Goal: Entertainment & Leisure: Consume media (video, audio)

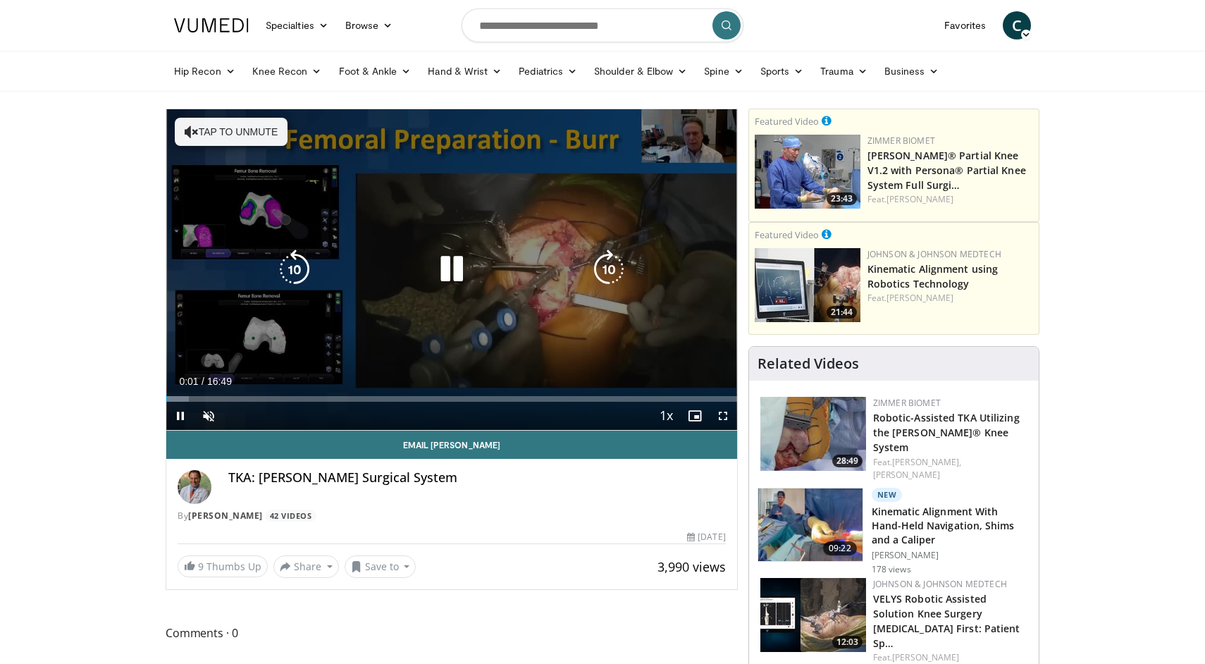
click at [237, 144] on button "Tap to unmute" at bounding box center [231, 132] width 113 height 28
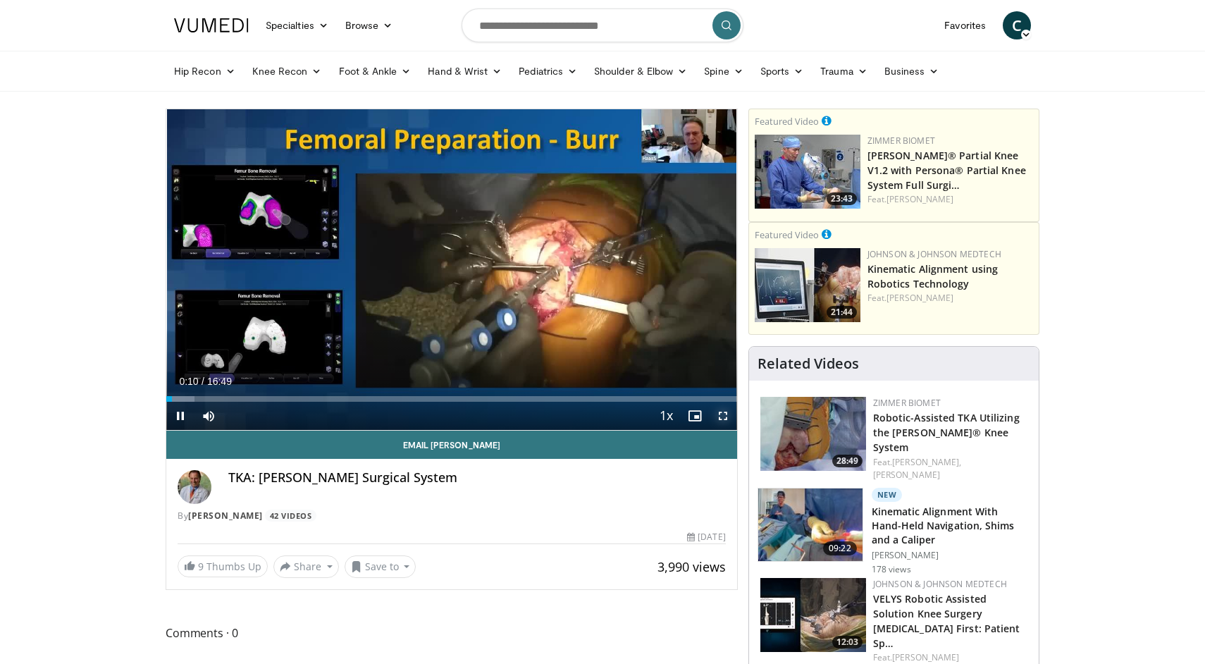
click at [720, 421] on span "Video Player" at bounding box center [723, 416] width 28 height 28
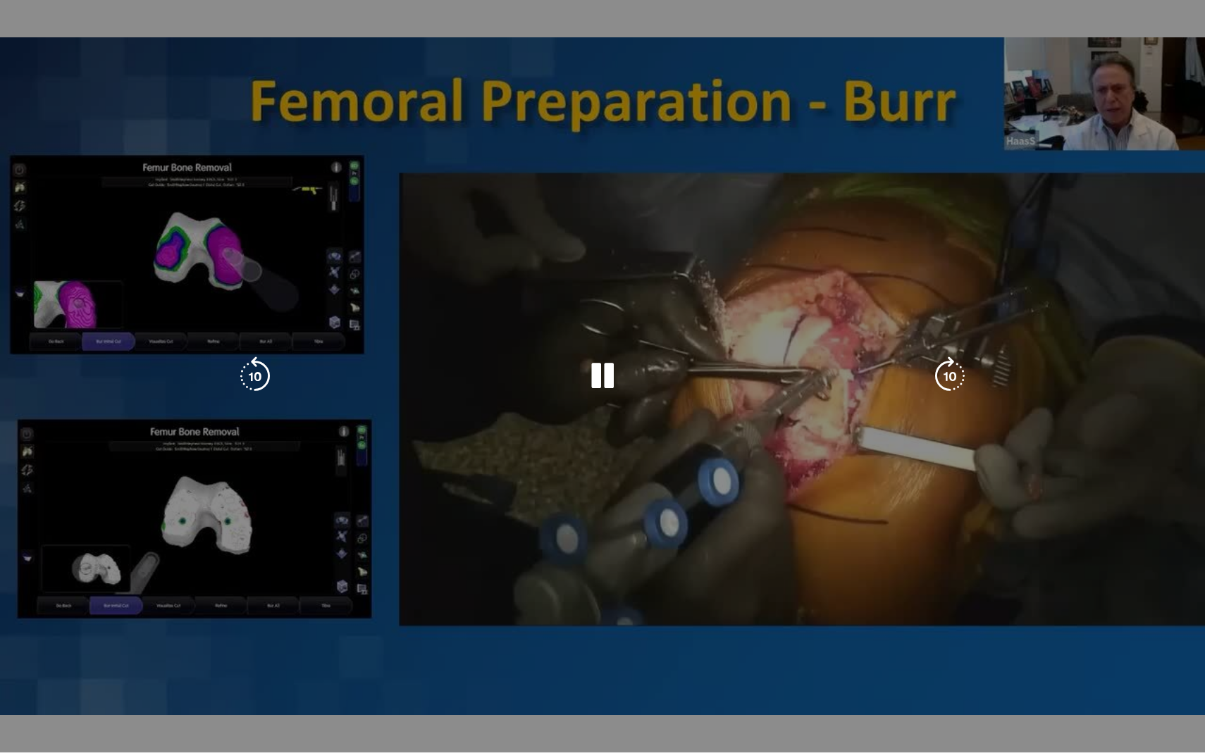
click at [49, 663] on div "10 seconds Tap to unmute" at bounding box center [602, 376] width 1205 height 753
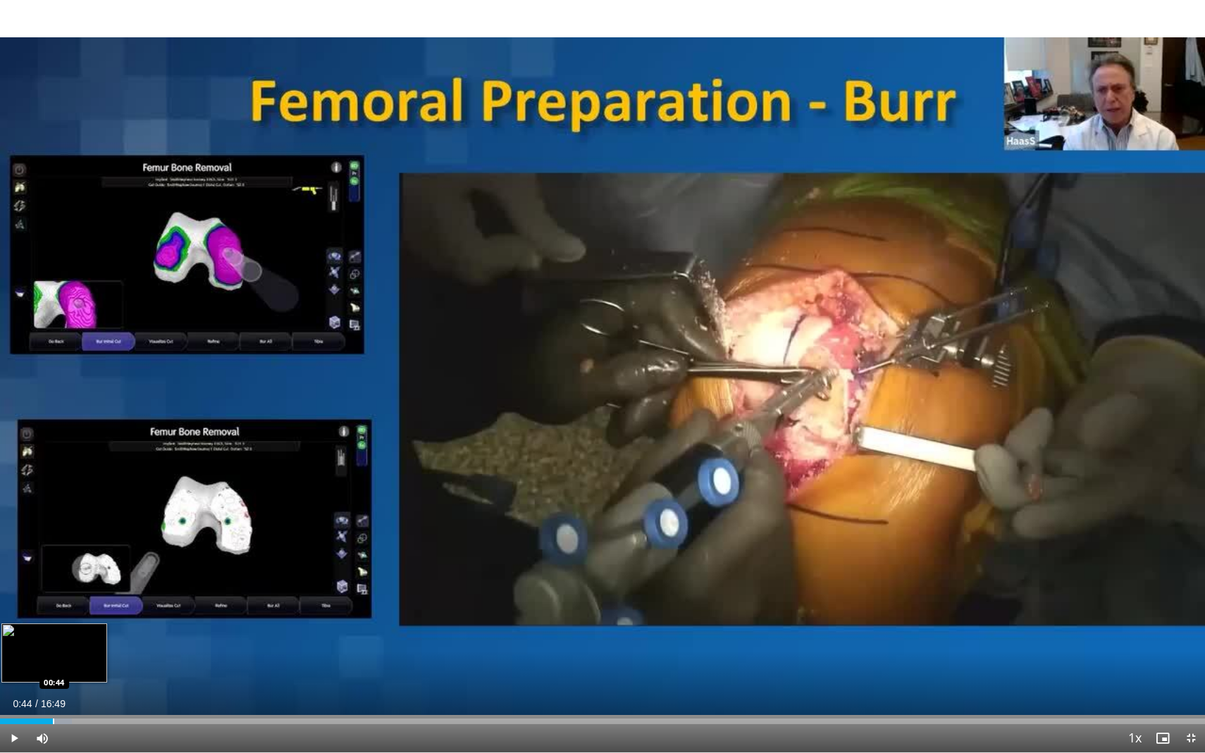
click at [53, 663] on div "Progress Bar" at bounding box center [53, 722] width 1 height 6
click at [10, 663] on span "Video Player" at bounding box center [14, 738] width 28 height 28
click at [81, 663] on div "Progress Bar" at bounding box center [81, 722] width 1 height 6
click at [94, 663] on div "Progress Bar" at bounding box center [94, 722] width 1 height 6
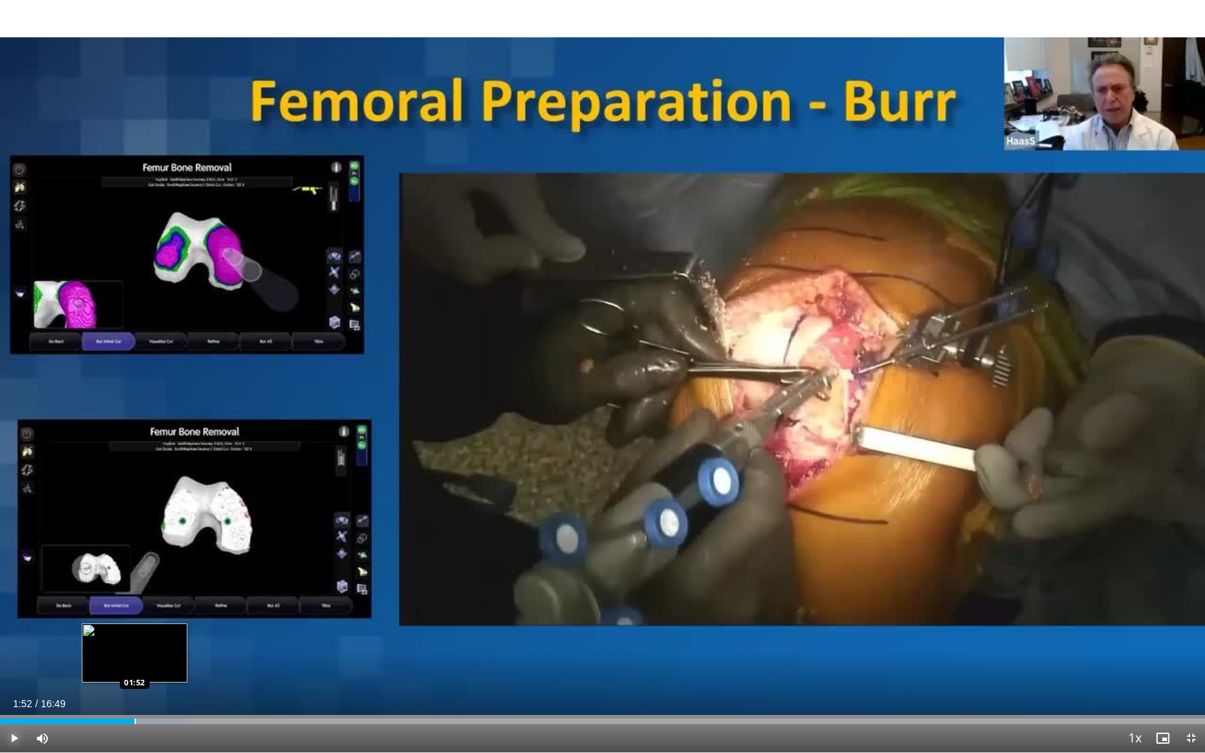
click at [135, 663] on div "Progress Bar" at bounding box center [135, 722] width 1 height 6
click at [156, 663] on div "Progress Bar" at bounding box center [156, 722] width 1 height 6
click at [181, 663] on div "Progress Bar" at bounding box center [181, 722] width 1 height 6
click at [197, 663] on div "Progress Bar" at bounding box center [197, 722] width 1 height 6
click at [190, 663] on div "Progress Bar" at bounding box center [190, 722] width 1 height 6
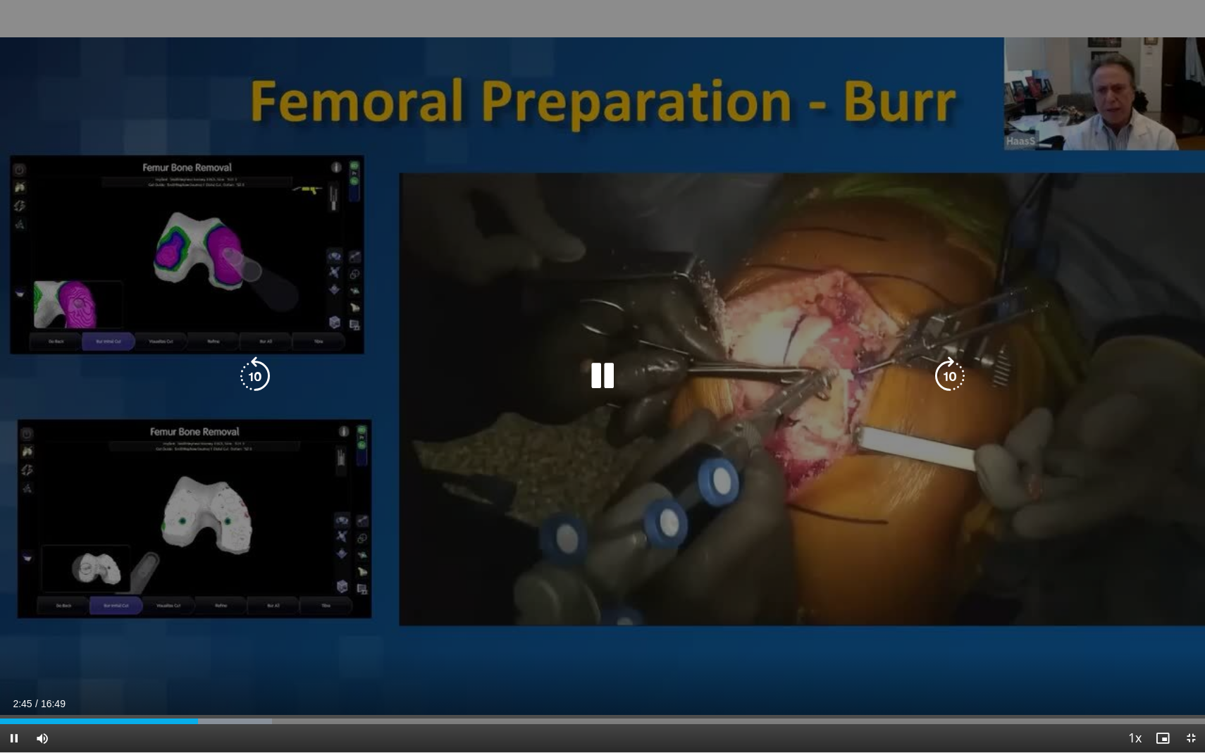
click at [136, 106] on div "10 seconds Tap to unmute" at bounding box center [602, 376] width 1205 height 753
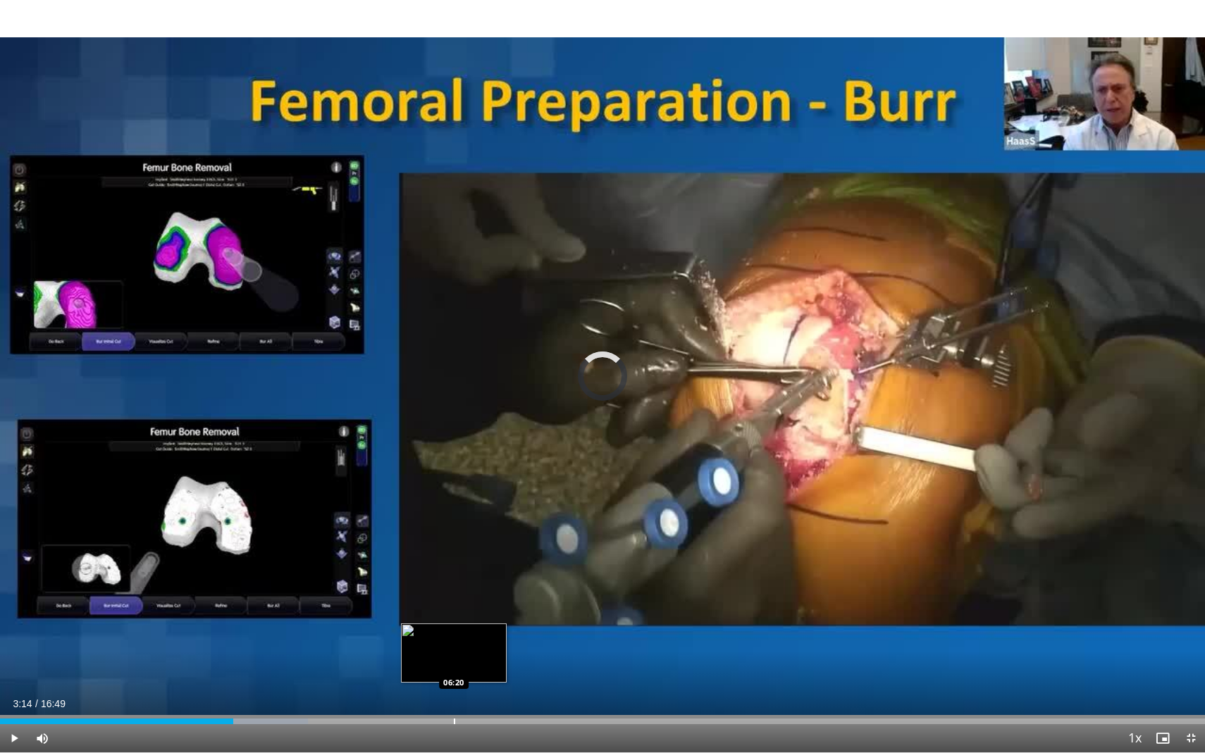
click at [454, 663] on div "Progress Bar" at bounding box center [454, 722] width 1 height 6
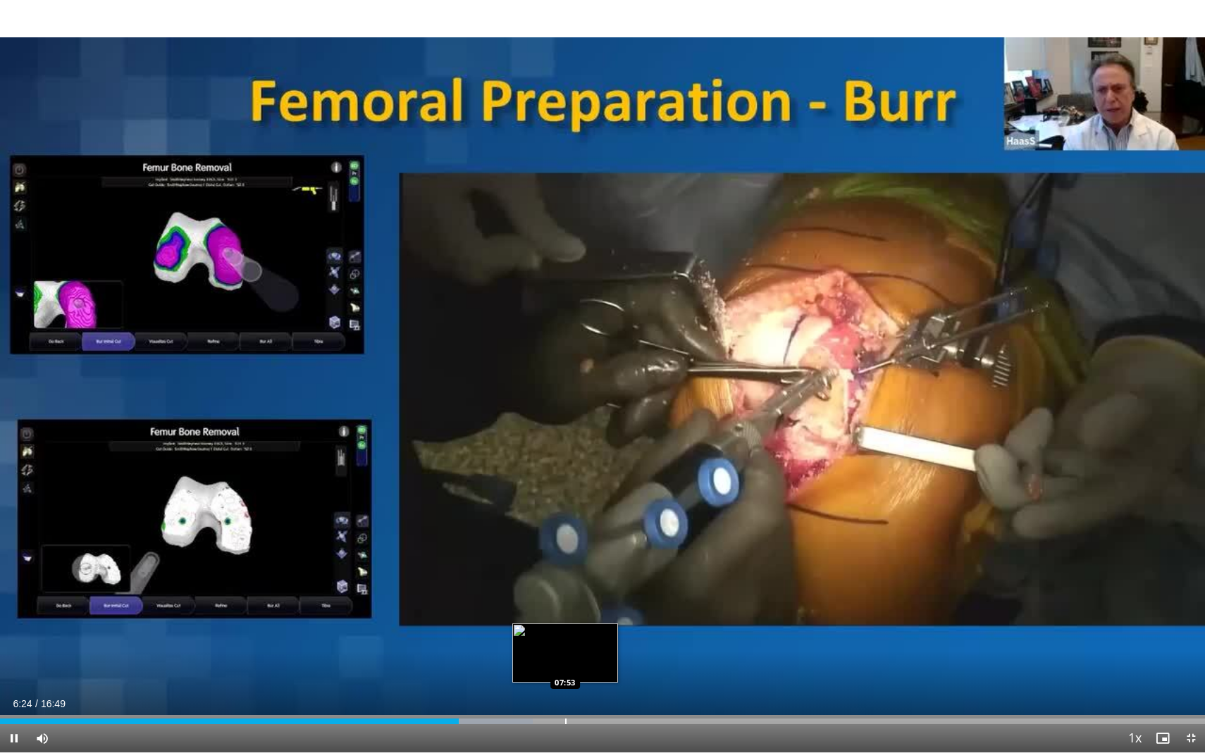
click at [565, 663] on div "Progress Bar" at bounding box center [565, 722] width 1 height 6
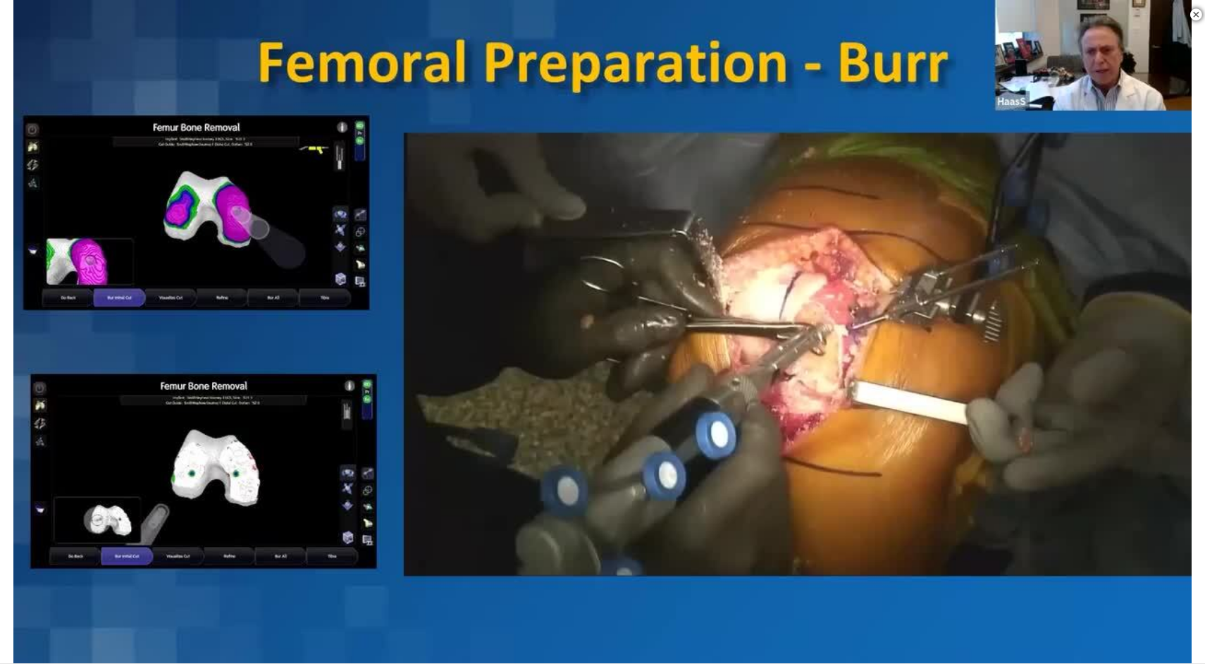
scroll to position [223, 0]
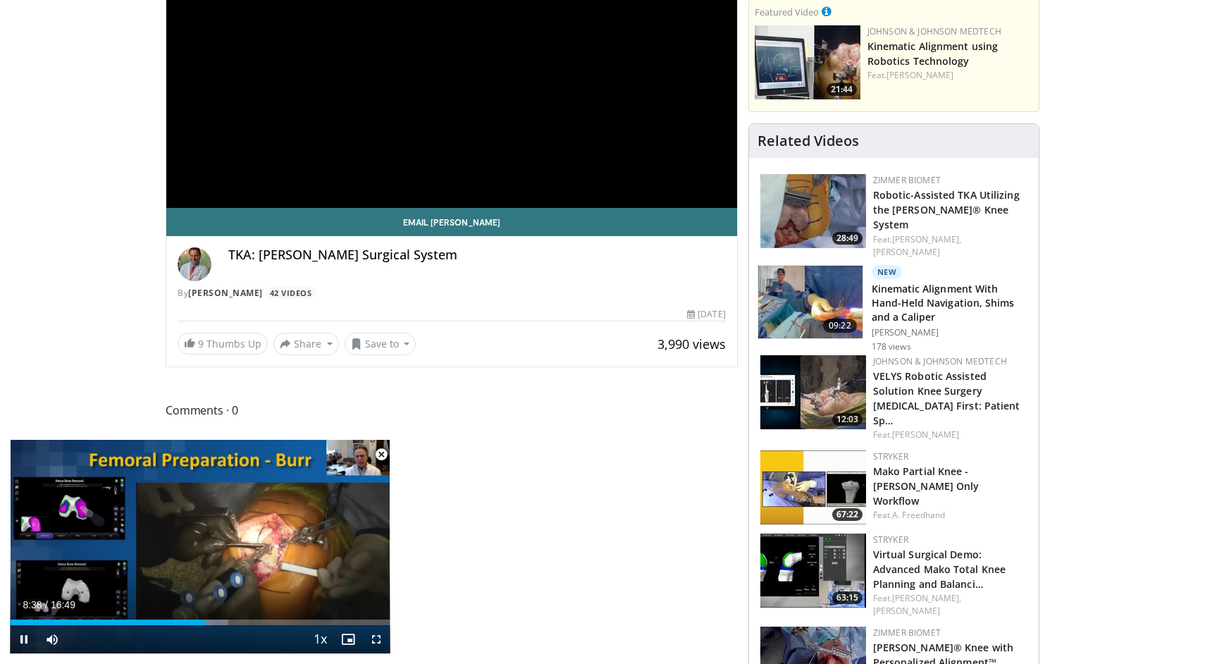
click at [381, 450] on span "Video Player" at bounding box center [381, 454] width 28 height 28
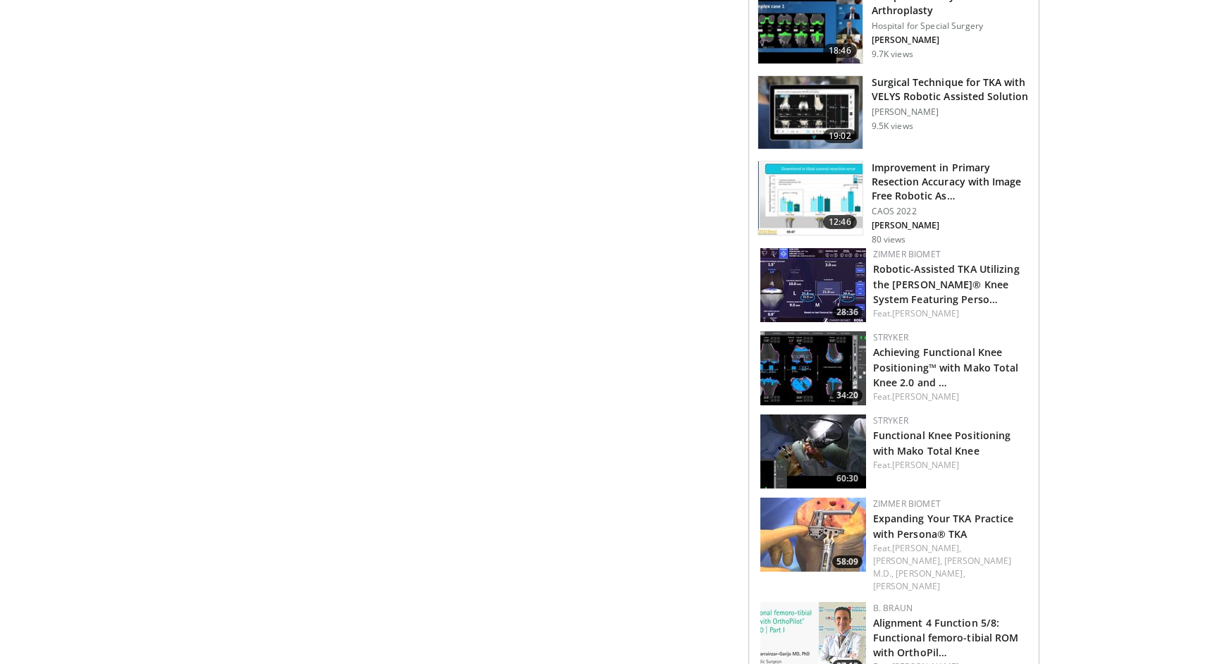
scroll to position [944, 0]
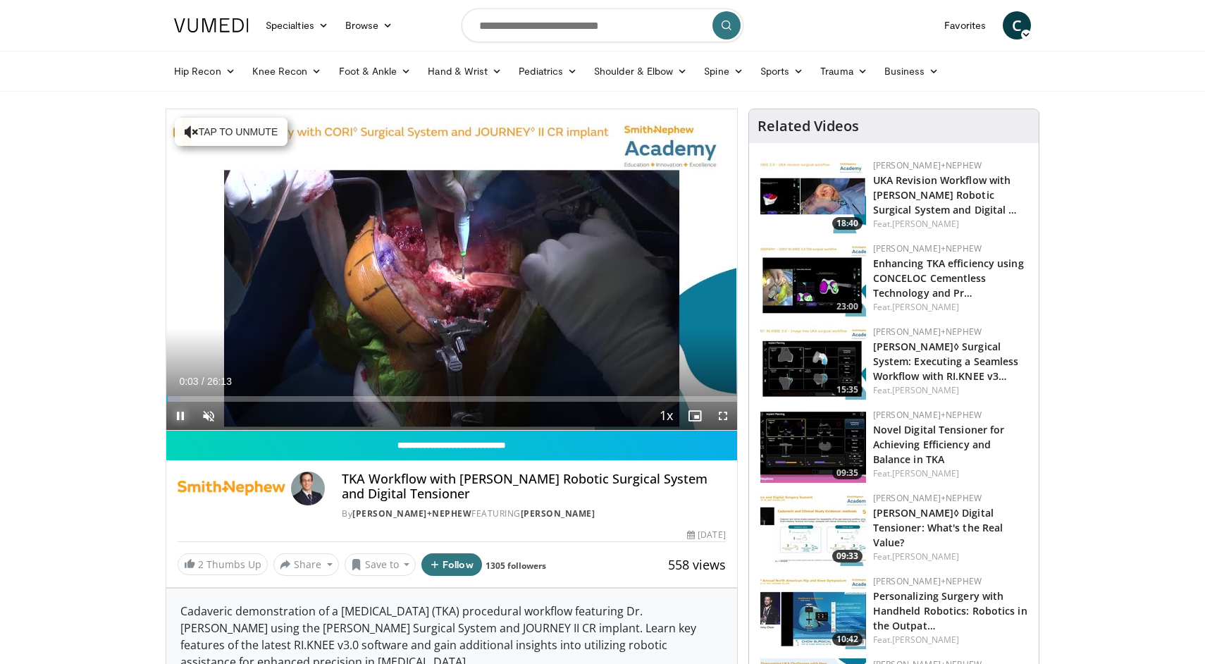
click at [187, 413] on span "Video Player" at bounding box center [180, 416] width 28 height 28
click at [202, 413] on span "Video Player" at bounding box center [208, 416] width 28 height 28
click at [176, 413] on span "Video Player" at bounding box center [180, 416] width 28 height 28
click at [717, 414] on span "Video Player" at bounding box center [723, 416] width 28 height 28
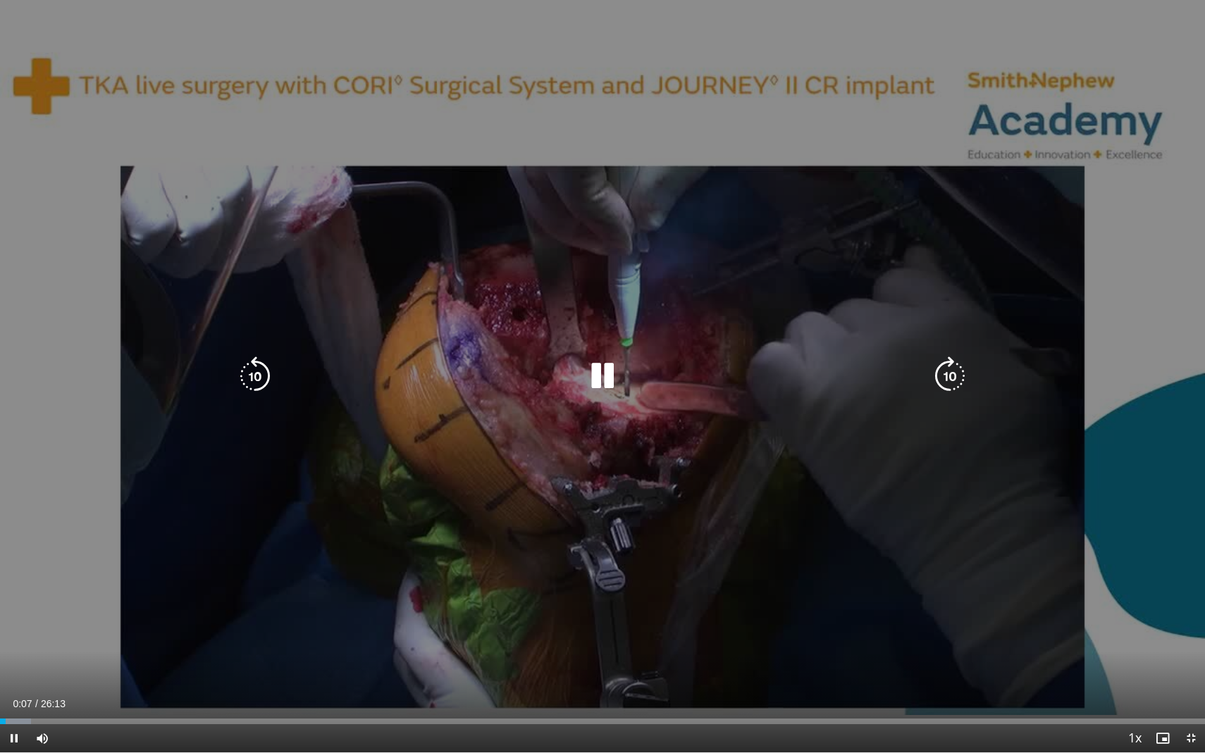
click at [952, 359] on icon "Video Player" at bounding box center [949, 376] width 39 height 39
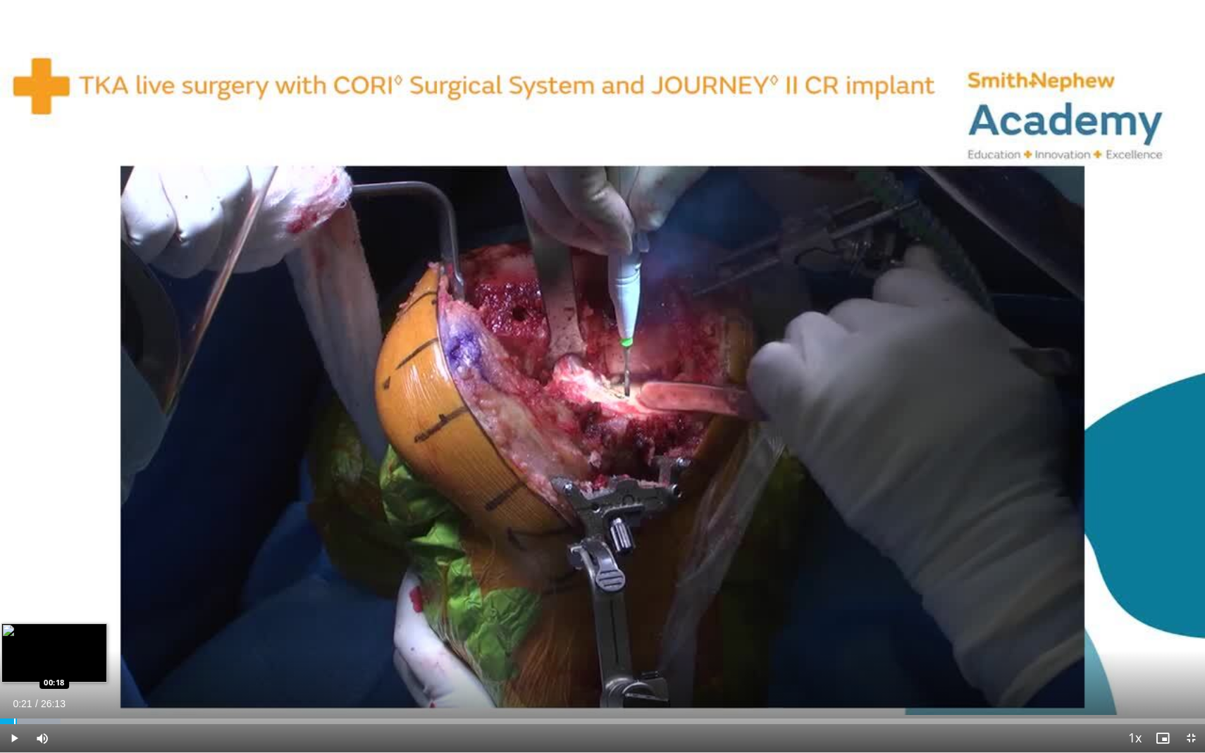
click at [14, 663] on div "Progress Bar" at bounding box center [14, 722] width 1 height 6
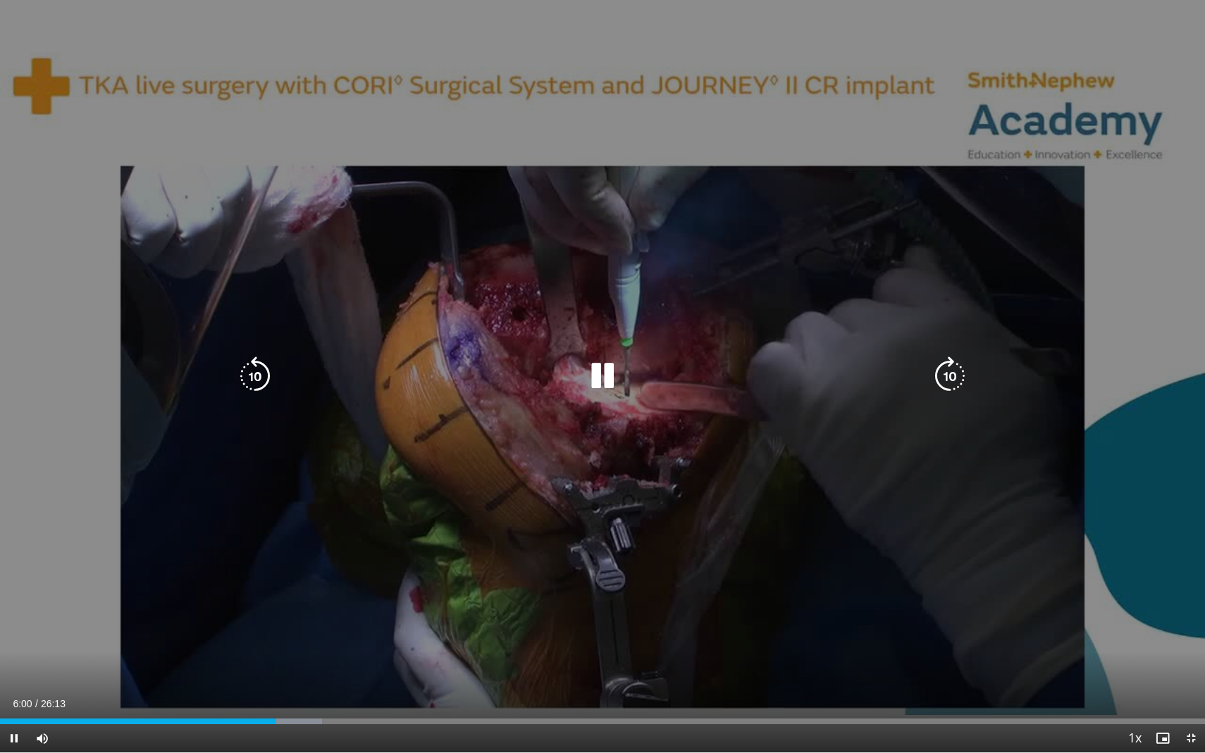
click at [674, 338] on div "10 seconds Tap to unmute" at bounding box center [602, 376] width 1205 height 753
click at [566, 488] on div "10 seconds Tap to unmute" at bounding box center [602, 376] width 1205 height 753
click at [604, 376] on icon "Video Player" at bounding box center [602, 376] width 39 height 39
click at [575, 403] on div "10 seconds Tap to unmute" at bounding box center [602, 376] width 1205 height 753
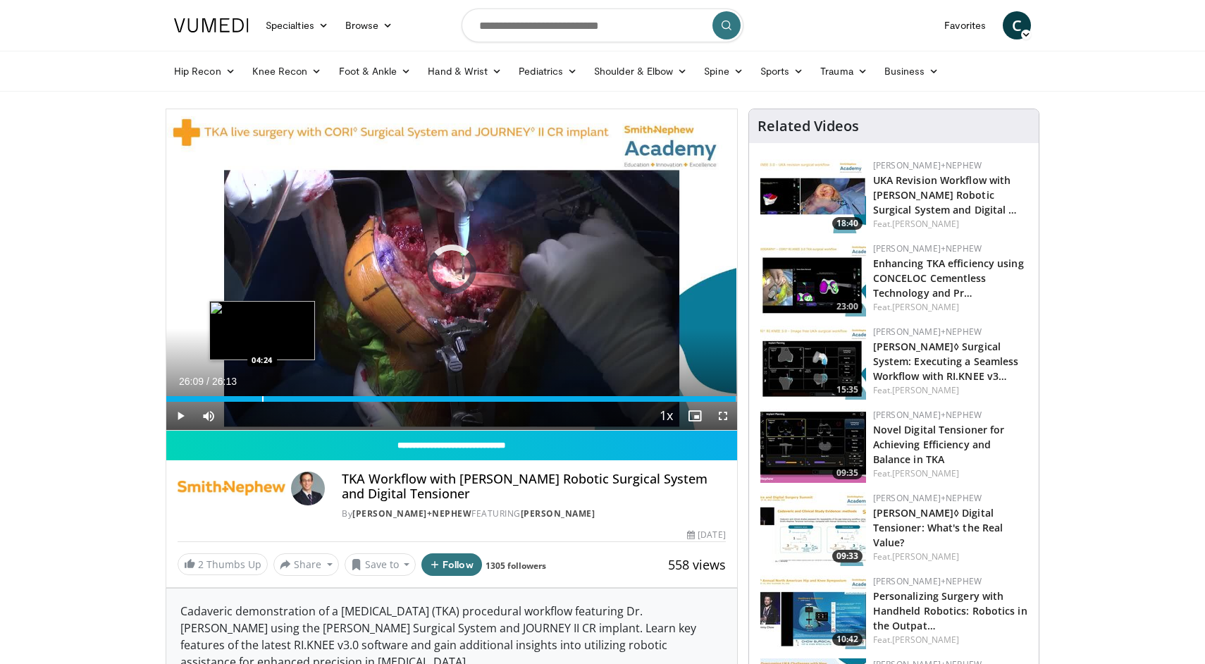
click at [261, 395] on div "Loaded : 100.00% 26:09 04:24" at bounding box center [451, 394] width 571 height 13
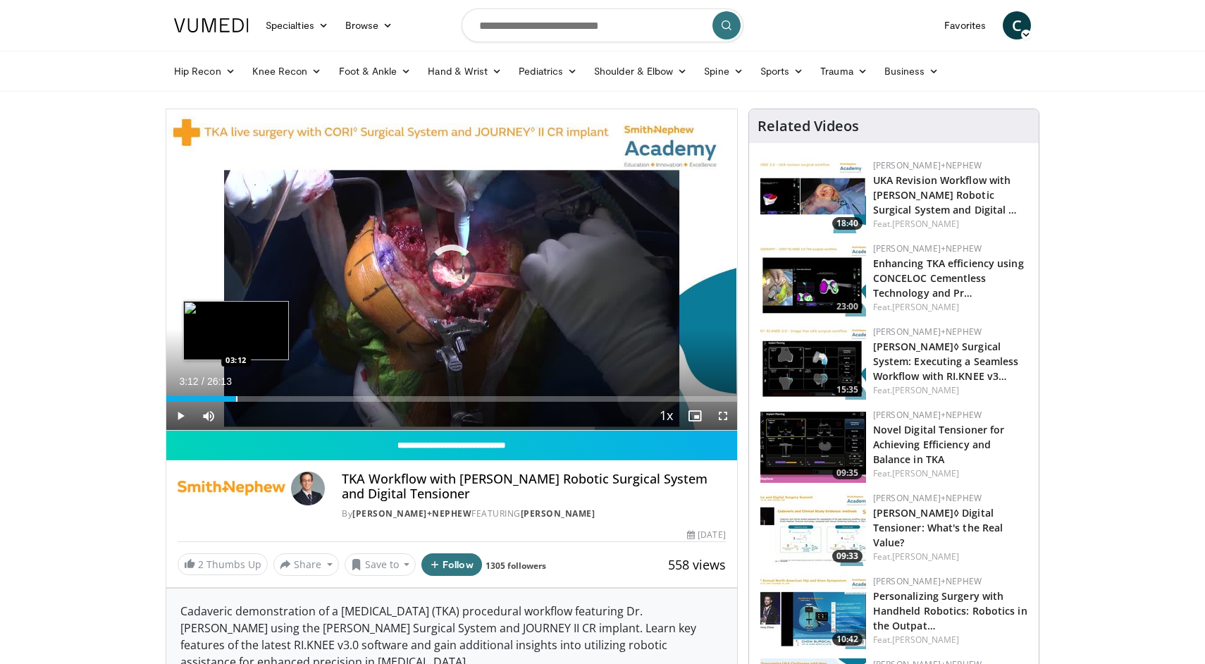
click at [236, 400] on div "Progress Bar" at bounding box center [236, 399] width 1 height 6
click at [228, 398] on div "Progress Bar" at bounding box center [228, 399] width 1 height 6
click at [223, 398] on div "Progress Bar" at bounding box center [223, 399] width 1 height 6
click at [218, 398] on div "Progress Bar" at bounding box center [218, 399] width 1 height 6
click at [715, 414] on span "Video Player" at bounding box center [723, 416] width 28 height 28
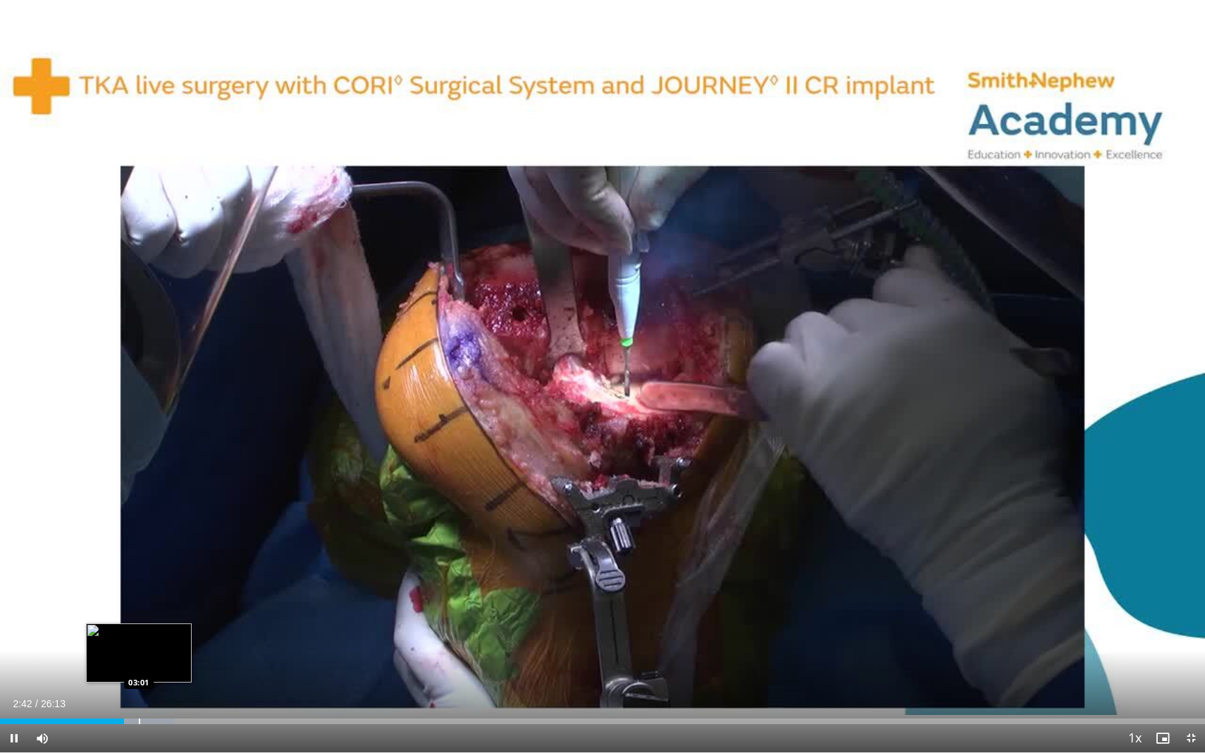
click at [140, 663] on div "Progress Bar" at bounding box center [139, 722] width 1 height 6
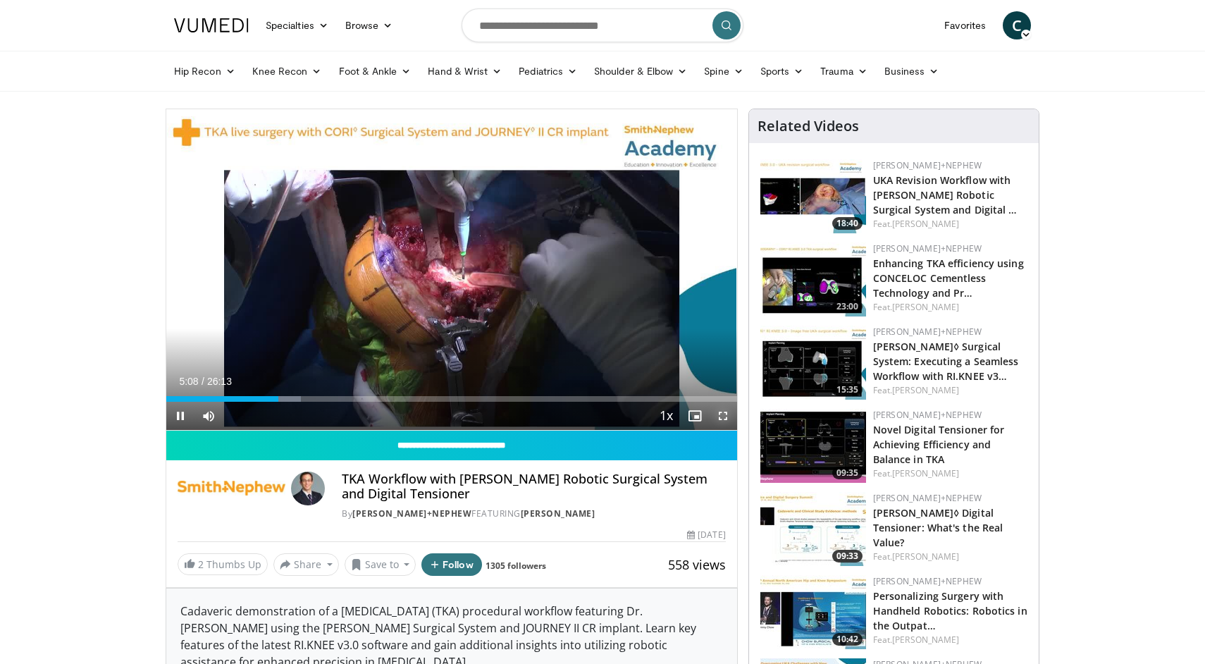
click at [725, 416] on span "Video Player" at bounding box center [723, 416] width 28 height 28
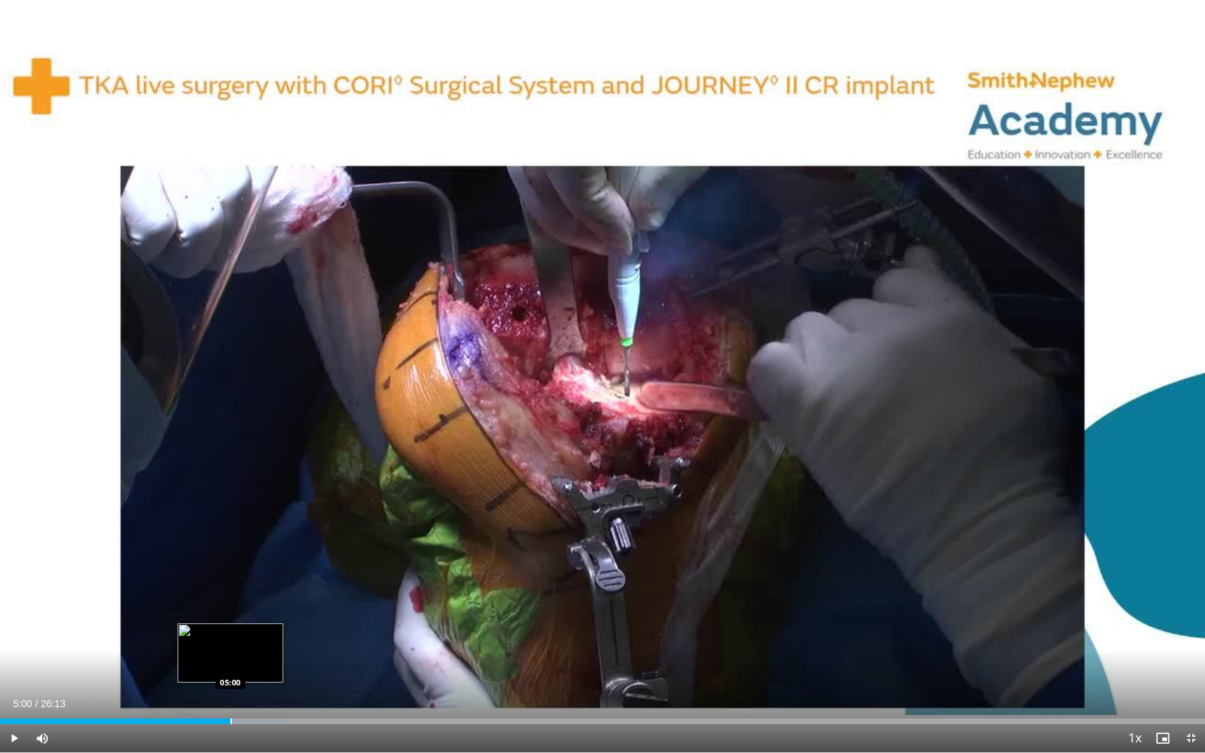
click at [230, 663] on div "Progress Bar" at bounding box center [230, 722] width 1 height 6
click at [147, 663] on div "Current Time 5:38 / Duration 26:13" at bounding box center [602, 704] width 1205 height 13
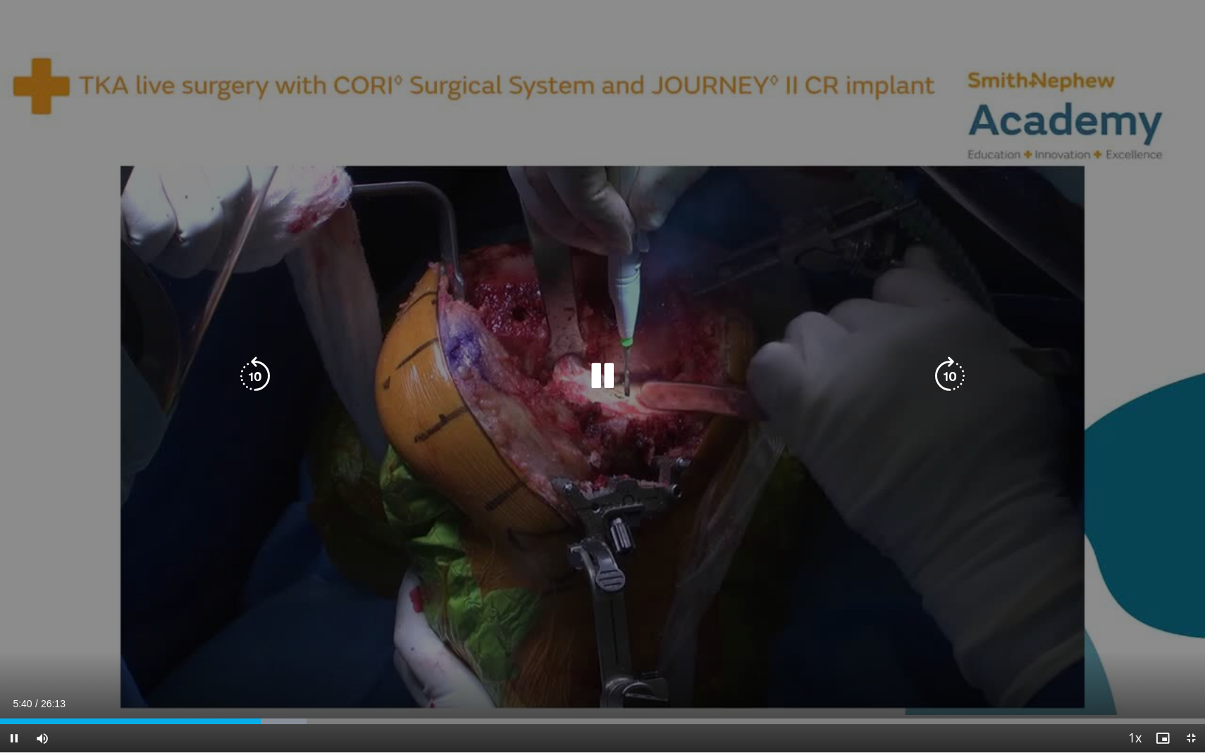
click at [582, 375] on div "Video Player" at bounding box center [602, 376] width 723 height 28
click at [602, 379] on icon "Video Player" at bounding box center [602, 376] width 39 height 39
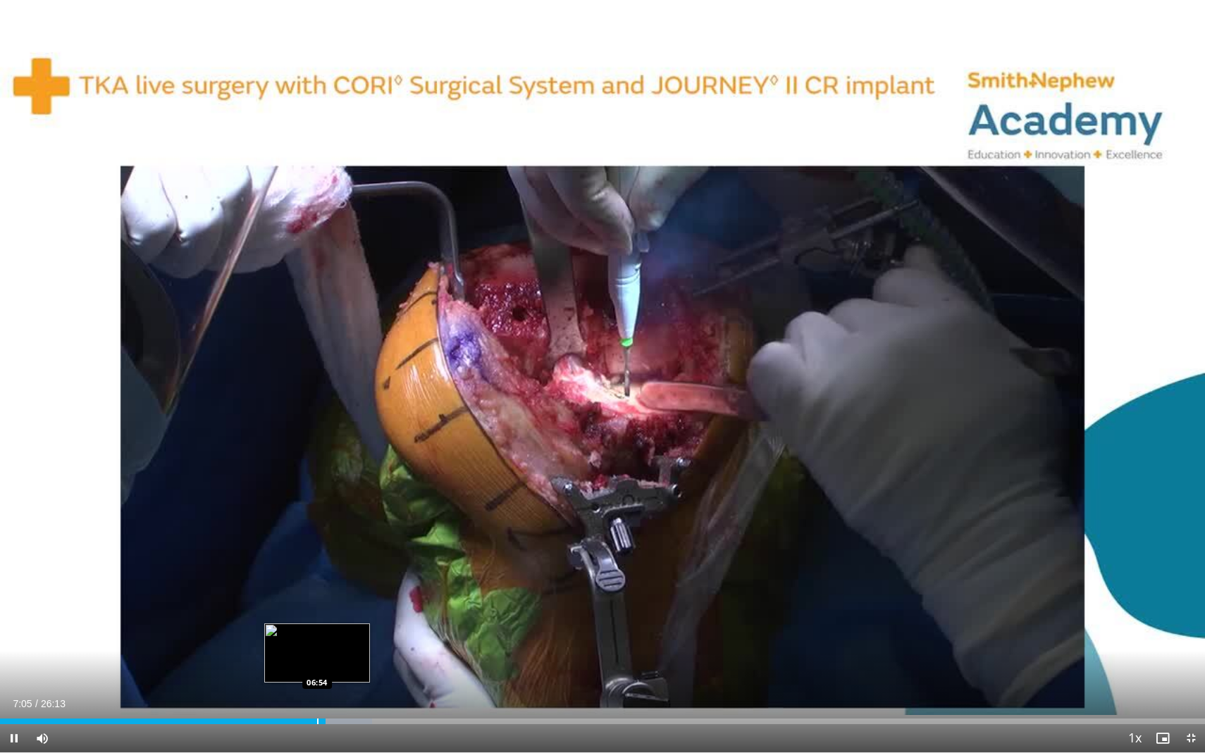
click at [317, 663] on div "Loaded : 30.89% 07:05 06:54" at bounding box center [602, 717] width 1205 height 13
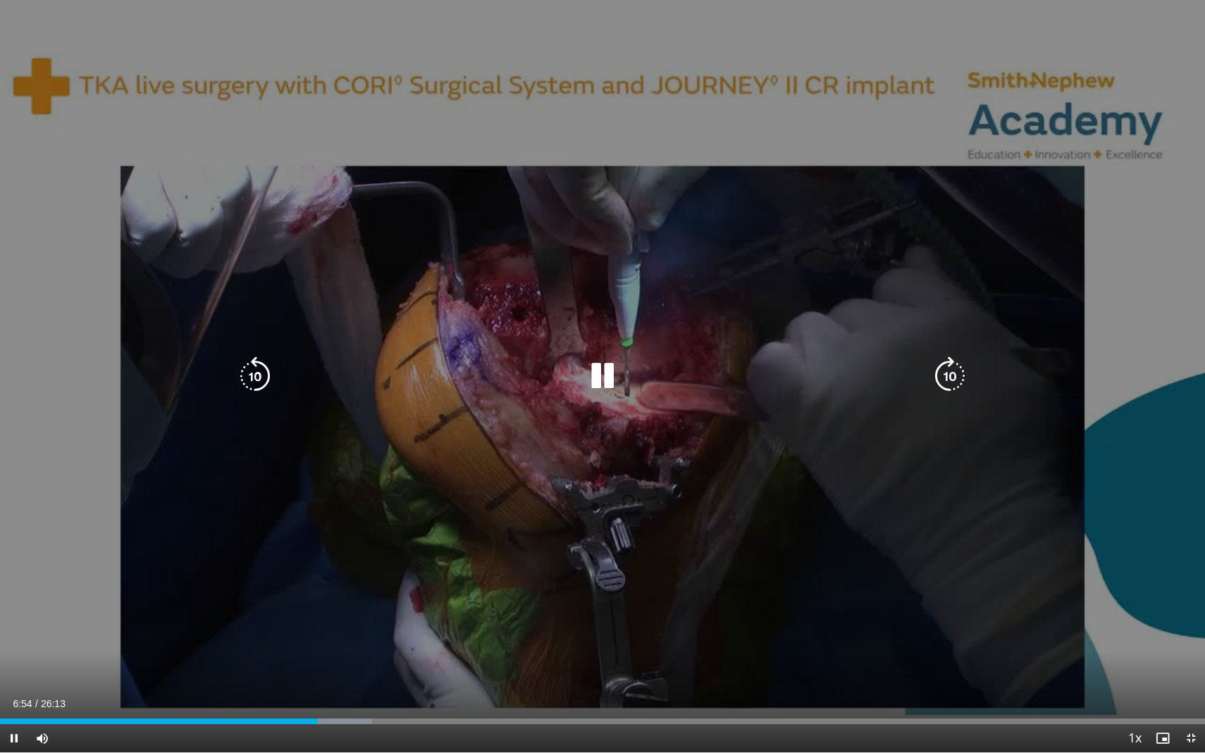
click at [330, 617] on div "10 seconds Tap to unmute" at bounding box center [602, 376] width 1205 height 753
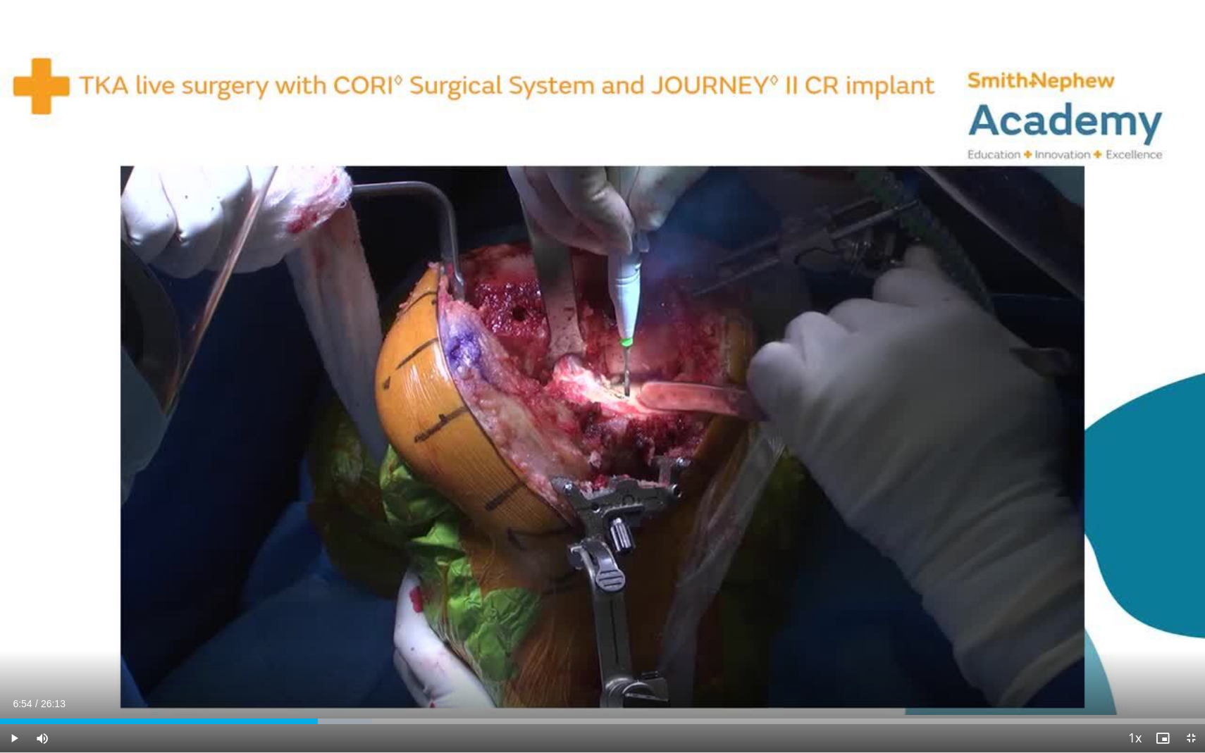
click at [330, 617] on div "10 seconds Tap to unmute" at bounding box center [602, 376] width 1205 height 753
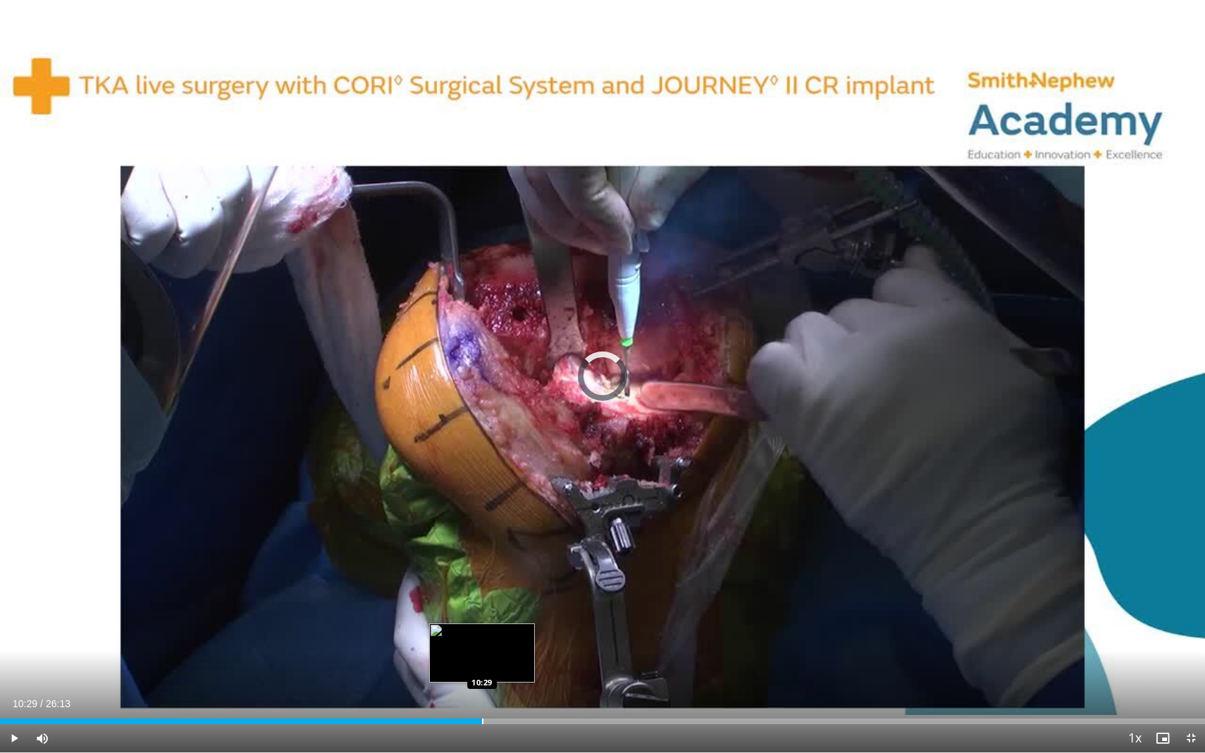
click at [482, 663] on div "Progress Bar" at bounding box center [482, 722] width 1 height 6
click at [539, 663] on div "Current Time 10:31 / Duration 26:13 Pause Skip Backward Skip Forward Mute Loade…" at bounding box center [602, 738] width 1205 height 28
click at [511, 663] on div "Loaded : 44.13% 10:32 11:07" at bounding box center [602, 717] width 1205 height 13
